Goal: Obtain resource: Obtain resource

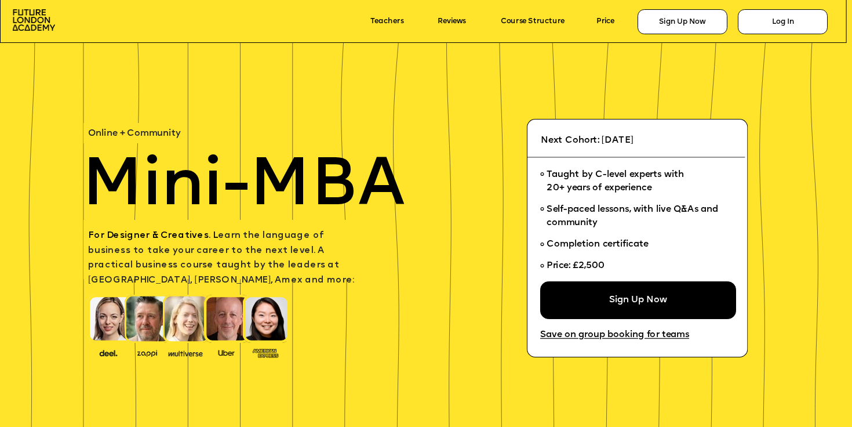
scroll to position [22, 0]
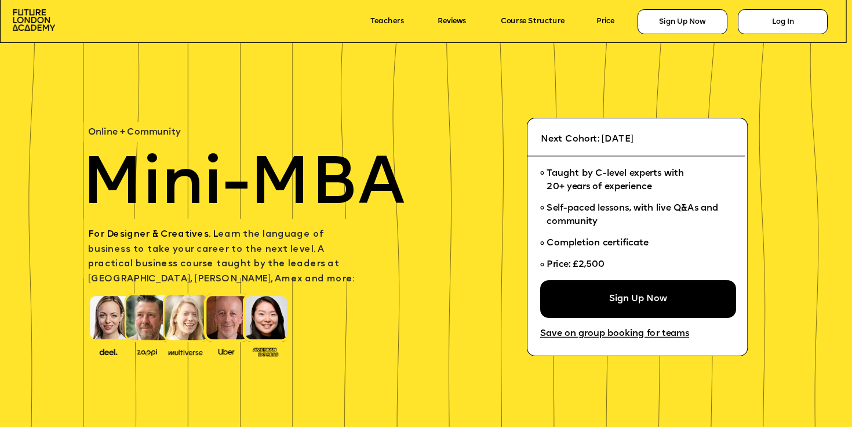
click at [183, 262] on span "For Designer & Creatives. L earn the language of business to take your career t…" at bounding box center [221, 257] width 266 height 54
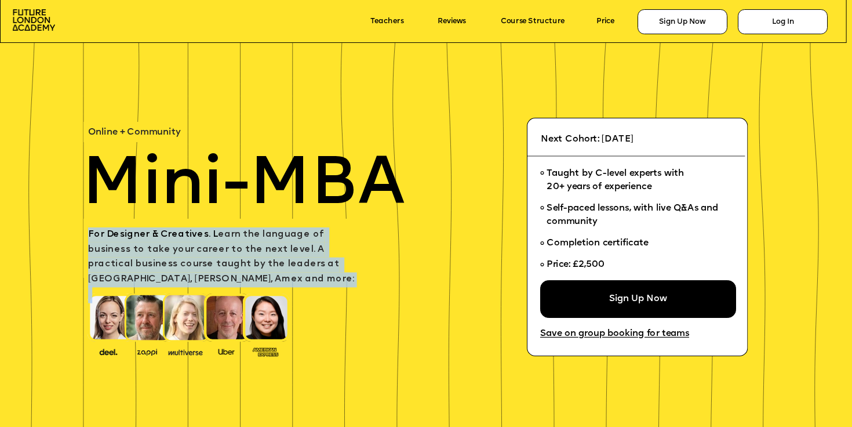
click at [183, 262] on span "For Designer & Creatives. L earn the language of business to take your career t…" at bounding box center [221, 257] width 266 height 54
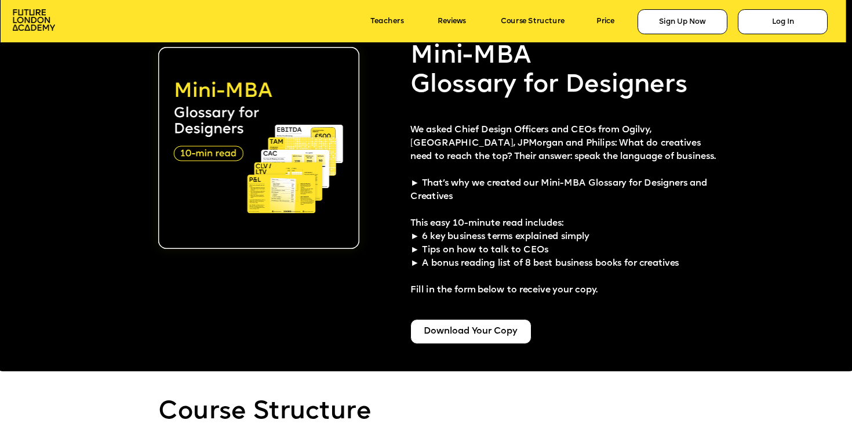
scroll to position [2220, 0]
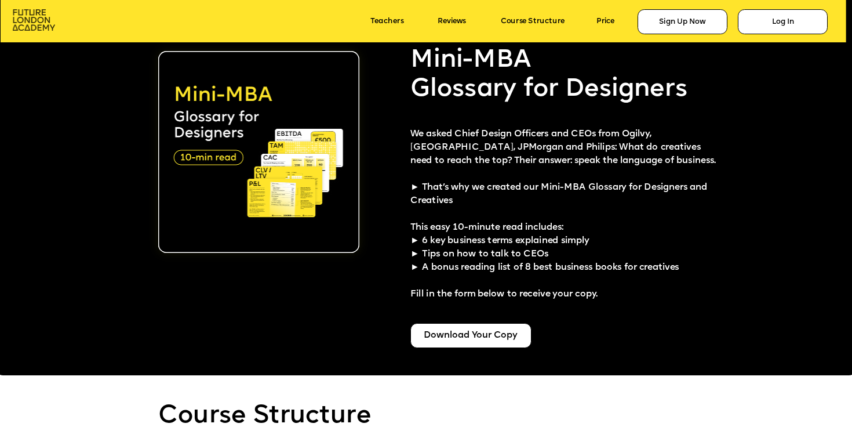
click at [35, 21] on img at bounding box center [34, 19] width 42 height 21
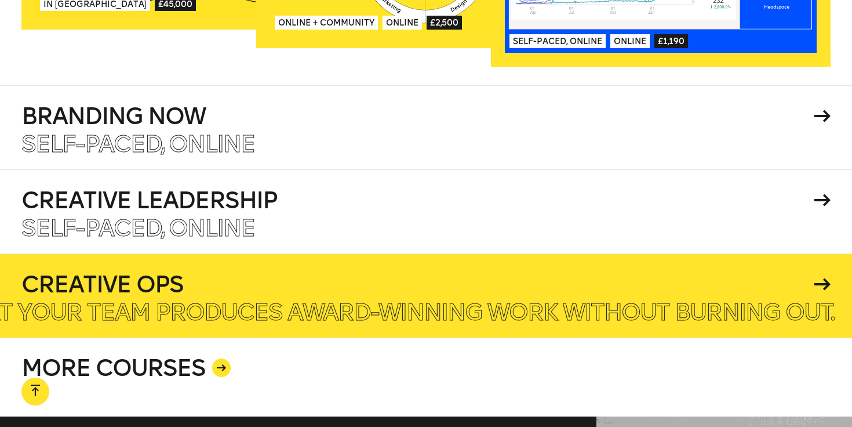
scroll to position [1975, 0]
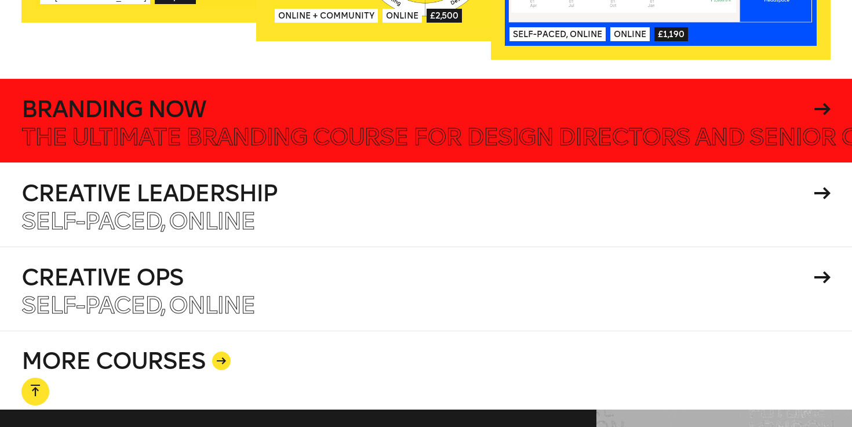
click at [447, 132] on div "Self-paced, Online The ultimate branding course for design directors and senior…" at bounding box center [426, 136] width 810 height 23
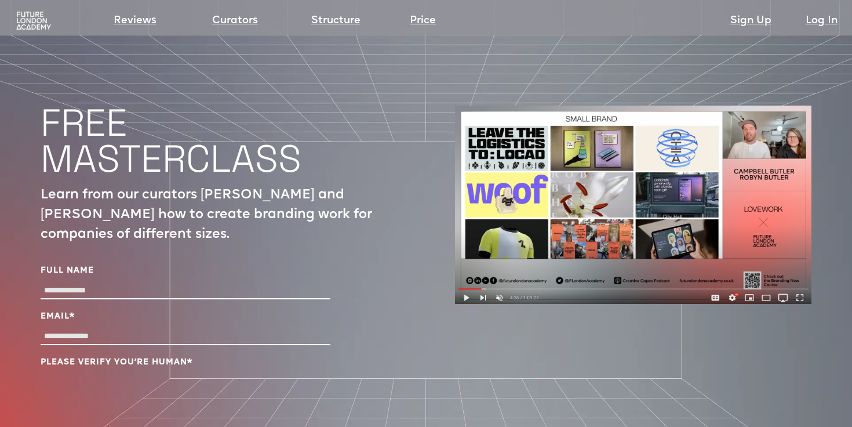
scroll to position [3826, 0]
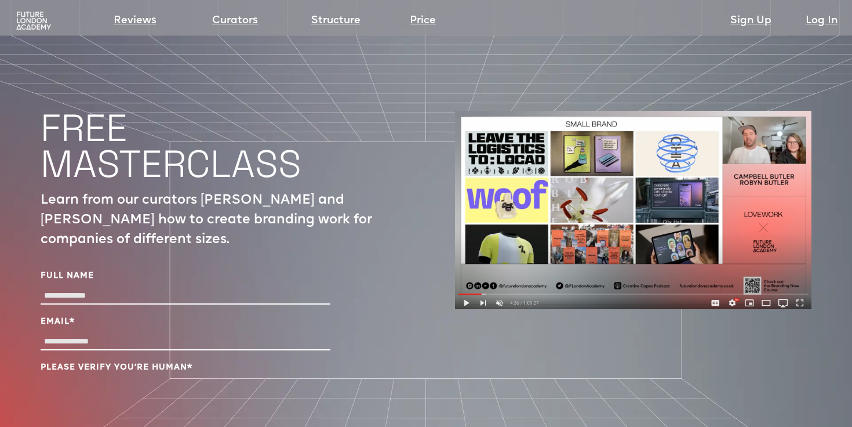
click at [206, 288] on input "Full Name" at bounding box center [186, 296] width 290 height 17
type input "**********"
click at [166, 256] on div "**********" at bounding box center [219, 367] width 357 height 222
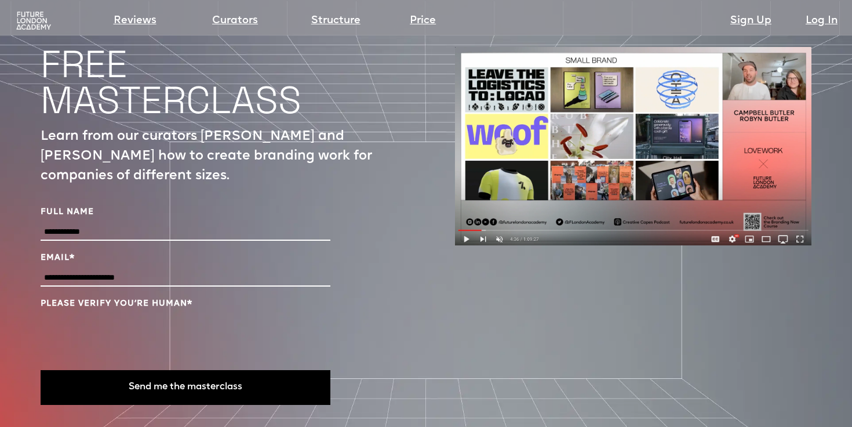
scroll to position [3891, 0]
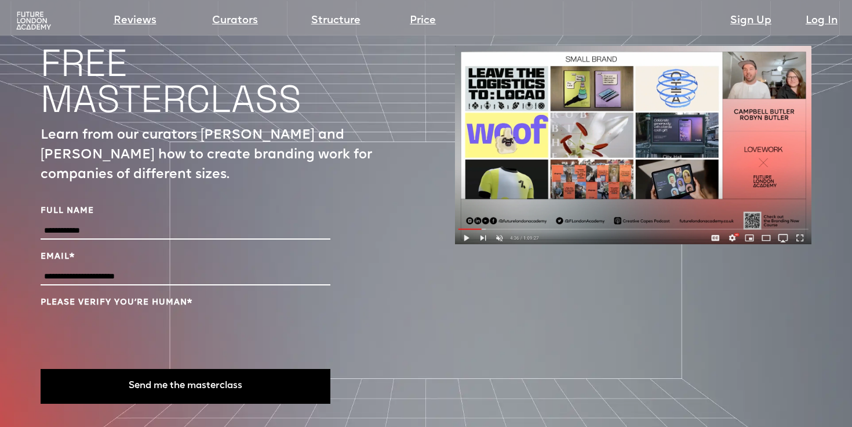
click at [216, 369] on button "Send me the masterclass" at bounding box center [186, 386] width 290 height 35
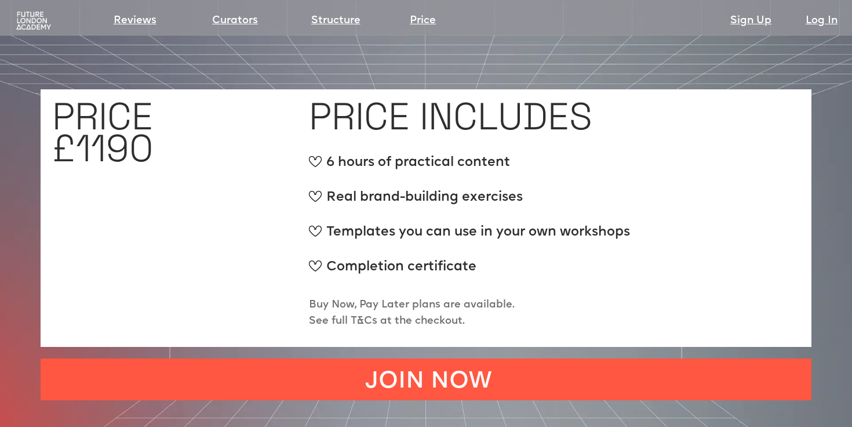
scroll to position [4217, 0]
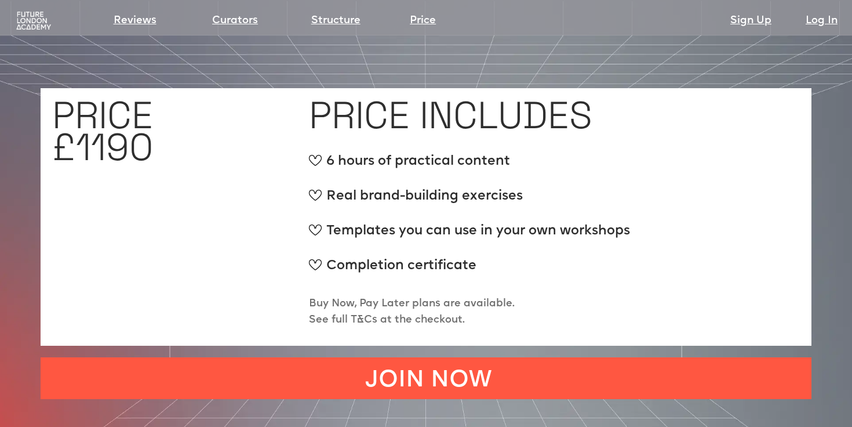
click at [353, 221] on div "Templates you can use in your own workshops" at bounding box center [469, 235] width 321 height 29
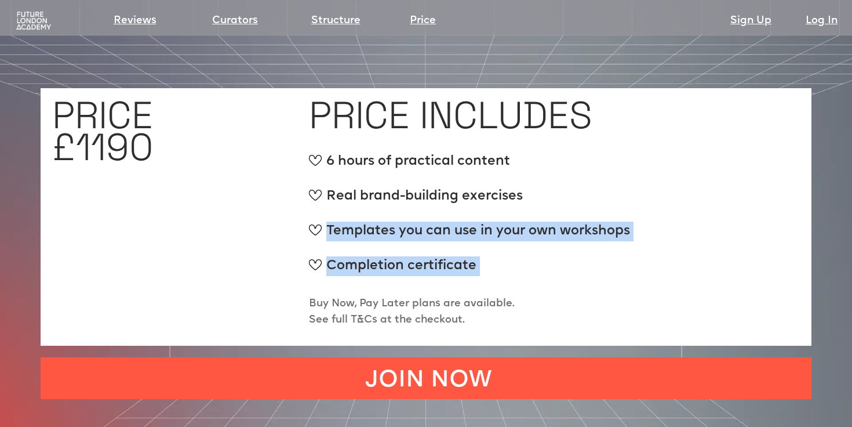
drag, startPoint x: 353, startPoint y: 175, endPoint x: 348, endPoint y: 206, distance: 31.2
click at [348, 204] on ul "6 hours of practical content Real brand-building exercises Templates you can us…" at bounding box center [469, 221] width 321 height 139
click at [348, 256] on div "Completion certificate" at bounding box center [469, 270] width 321 height 29
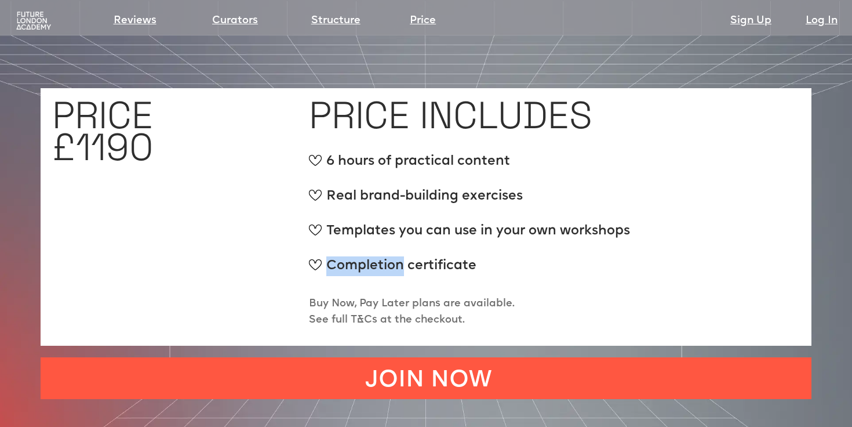
click at [348, 256] on div "Completion certificate" at bounding box center [469, 270] width 321 height 29
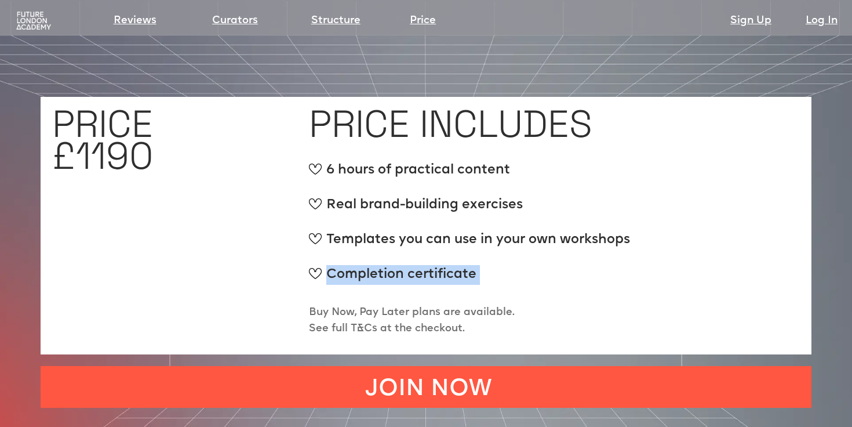
scroll to position [4205, 0]
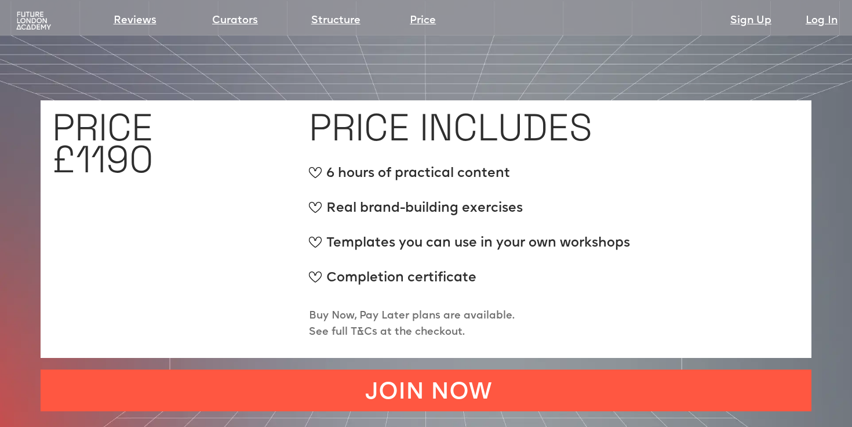
click at [133, 111] on h1 "PRICE £1190" at bounding box center [102, 143] width 101 height 64
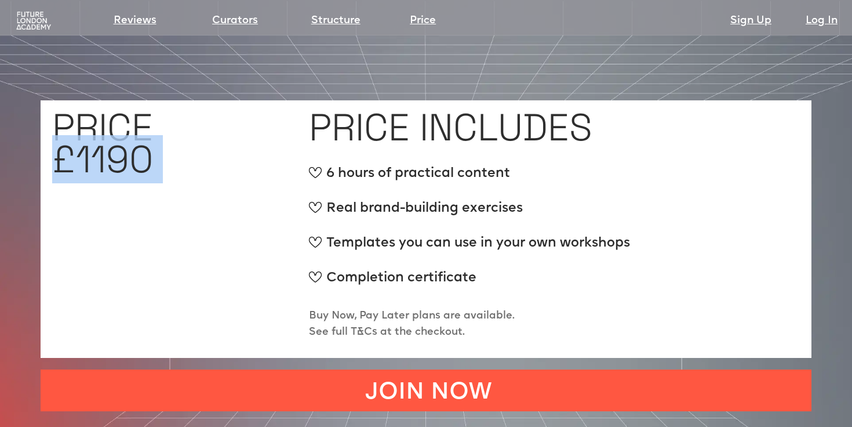
click at [133, 111] on h1 "PRICE £1190" at bounding box center [102, 143] width 101 height 64
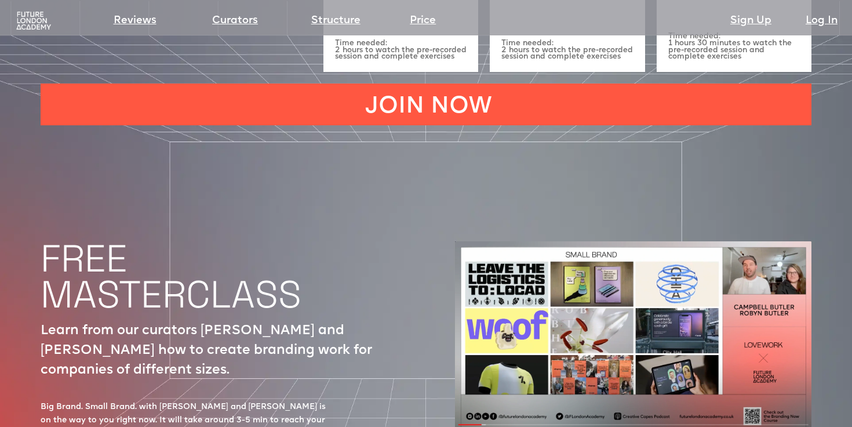
scroll to position [3715, 0]
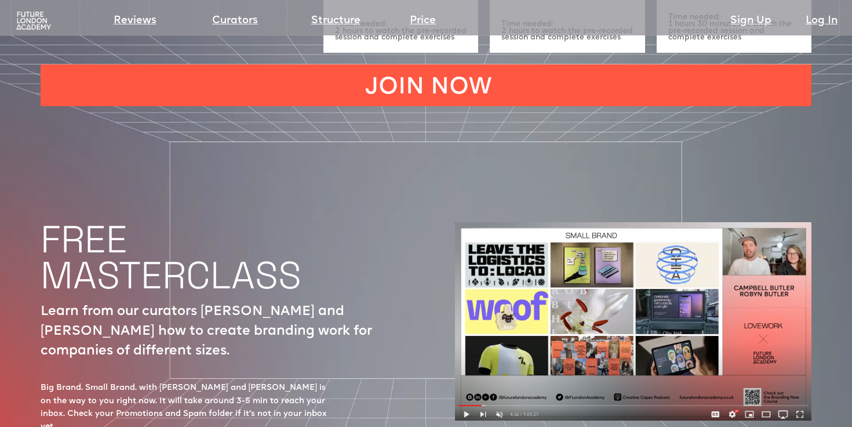
drag, startPoint x: 510, startPoint y: 270, endPoint x: 502, endPoint y: 295, distance: 26.6
click at [510, 270] on img at bounding box center [633, 321] width 357 height 198
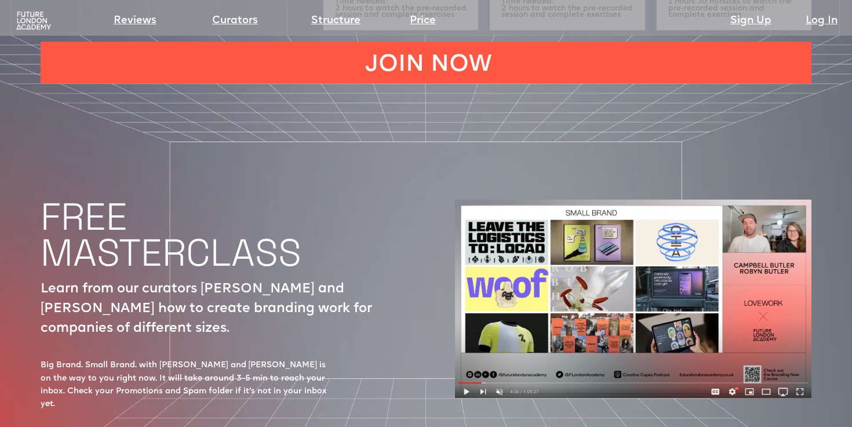
scroll to position [3739, 0]
